Goal: Task Accomplishment & Management: Complete application form

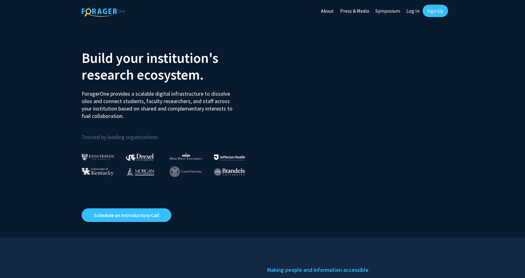
scroll to position [1, 0]
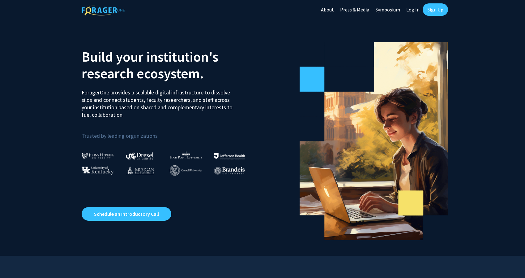
click at [416, 9] on link "Log In" at bounding box center [412, 10] width 19 height 22
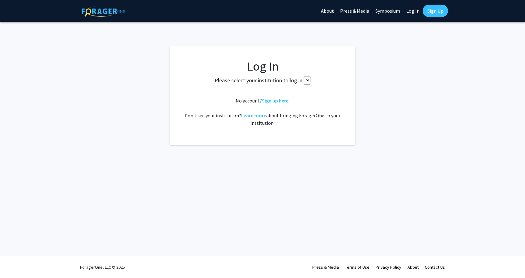
select select
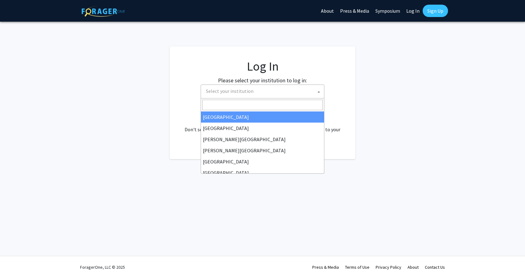
click at [297, 94] on span "Select your institution" at bounding box center [263, 91] width 121 height 13
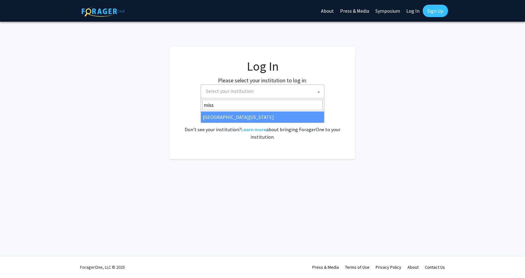
type input "miss"
select select "33"
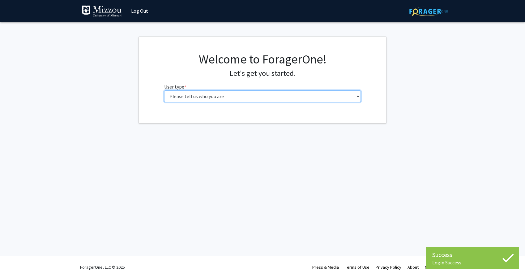
click at [228, 98] on select "Please tell us who you are Undergraduate Student Master's Student Doctoral Cand…" at bounding box center [262, 96] width 197 height 12
select select "5: faculty"
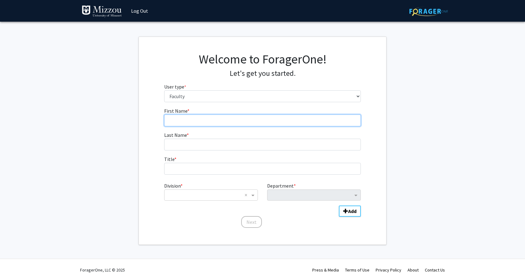
click at [214, 122] on input "First Name * required" at bounding box center [262, 120] width 197 height 12
type input "[PERSON_NAME]"
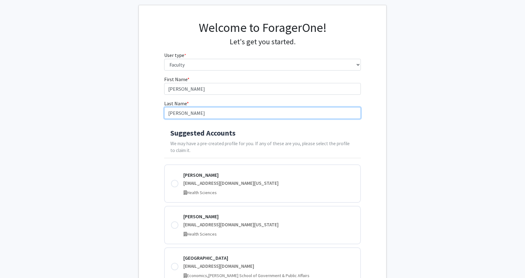
scroll to position [38, 0]
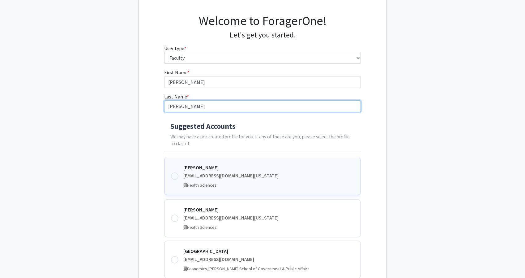
type input "[PERSON_NAME]"
click at [179, 166] on div "[PERSON_NAME] [EMAIL_ADDRESS][DOMAIN_NAME][US_STATE] Health Sciences" at bounding box center [262, 176] width 197 height 38
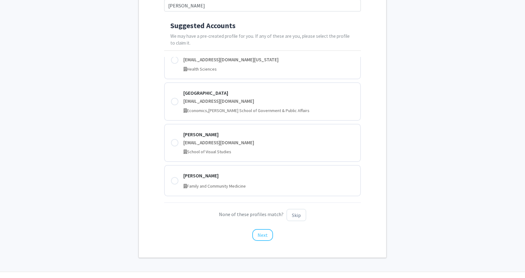
scroll to position [155, 0]
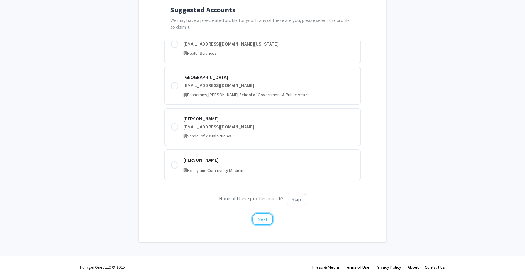
click at [262, 219] on button "Next" at bounding box center [262, 219] width 21 height 12
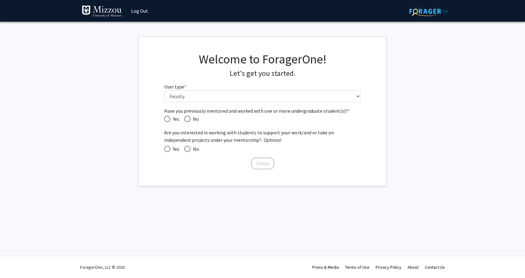
click at [192, 120] on span "No" at bounding box center [194, 118] width 9 height 7
click at [190, 120] on input "No" at bounding box center [187, 119] width 6 height 6
radio input "true"
click at [193, 148] on span "No" at bounding box center [194, 148] width 9 height 7
click at [190, 148] on input "No" at bounding box center [187, 149] width 6 height 6
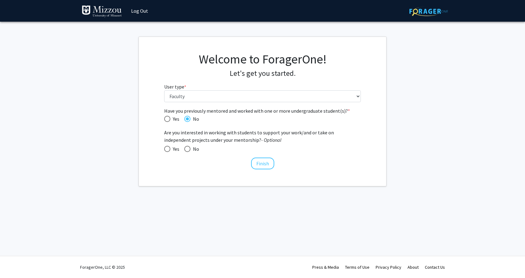
radio input "true"
click at [265, 160] on button "Finish" at bounding box center [262, 163] width 23 height 12
